Goal: Transaction & Acquisition: Purchase product/service

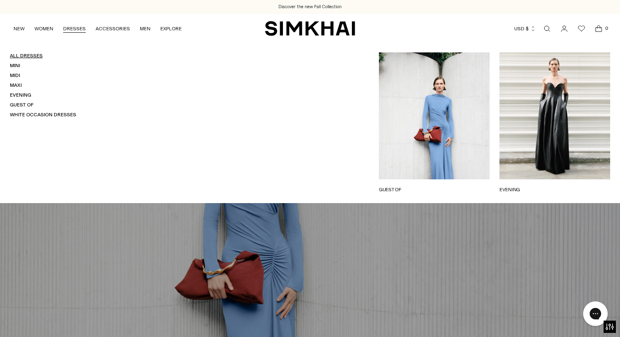
click at [37, 57] on link "All Dresses" at bounding box center [26, 56] width 33 height 6
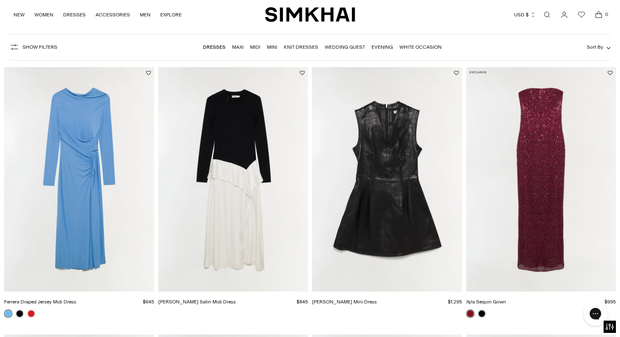
scroll to position [50, 0]
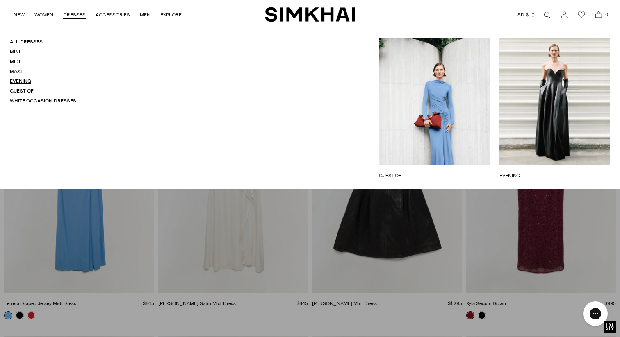
click at [17, 82] on link "Evening" at bounding box center [20, 81] width 21 height 6
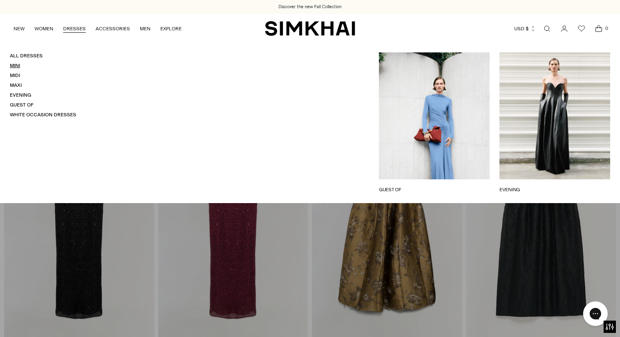
click at [16, 68] on link "Mini" at bounding box center [15, 66] width 10 height 6
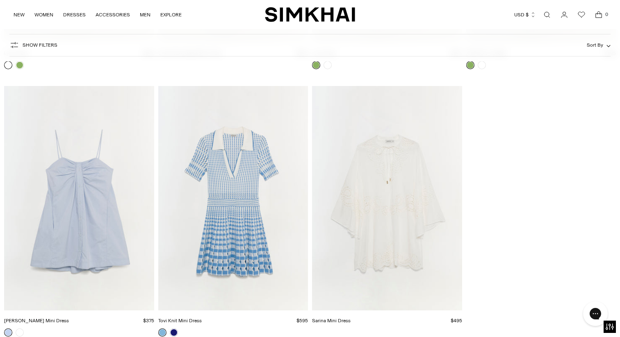
scroll to position [5552, 0]
